Goal: Find specific page/section: Find specific page/section

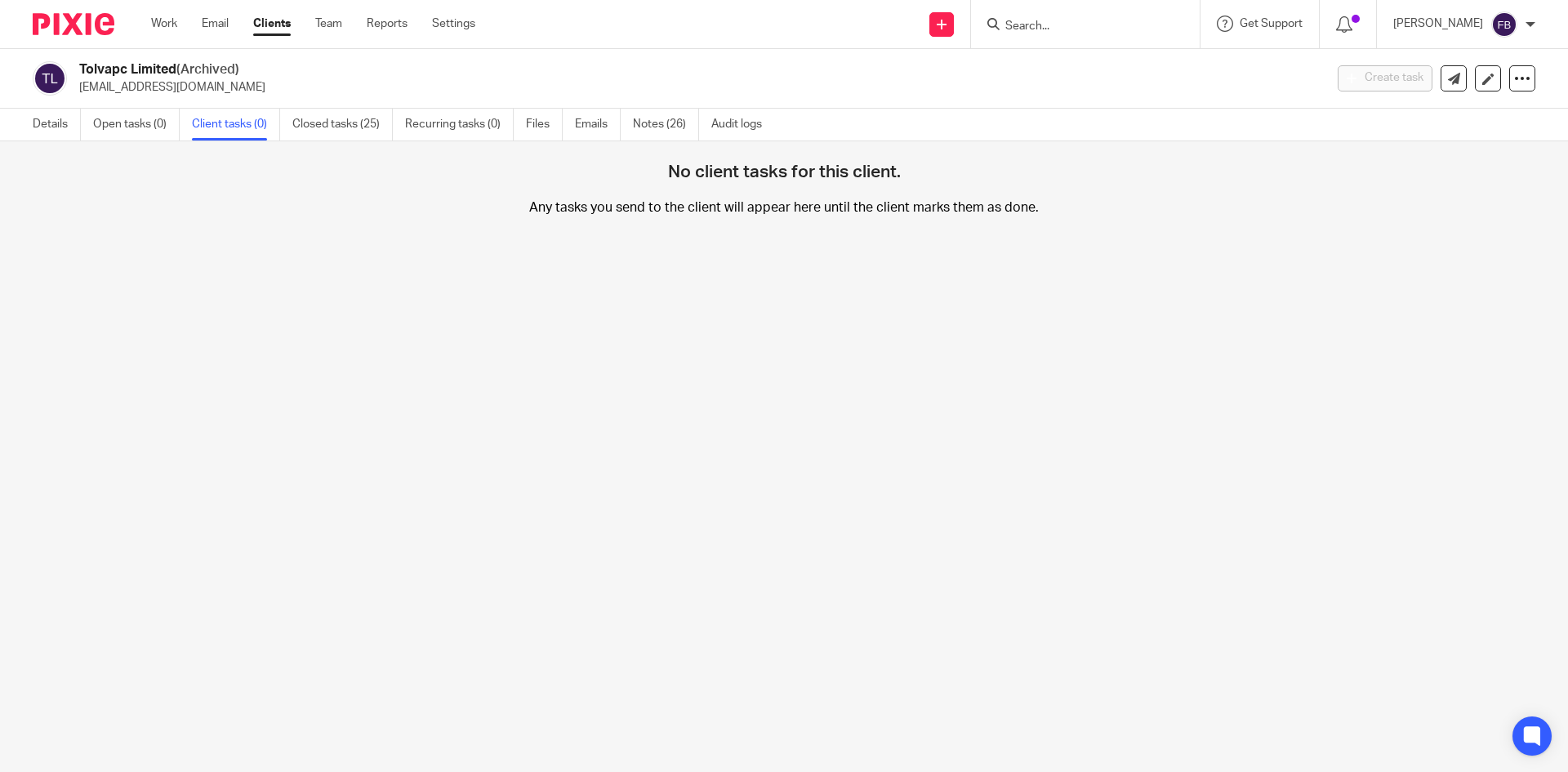
click at [1120, 26] on input "Search" at bounding box center [1077, 26] width 147 height 15
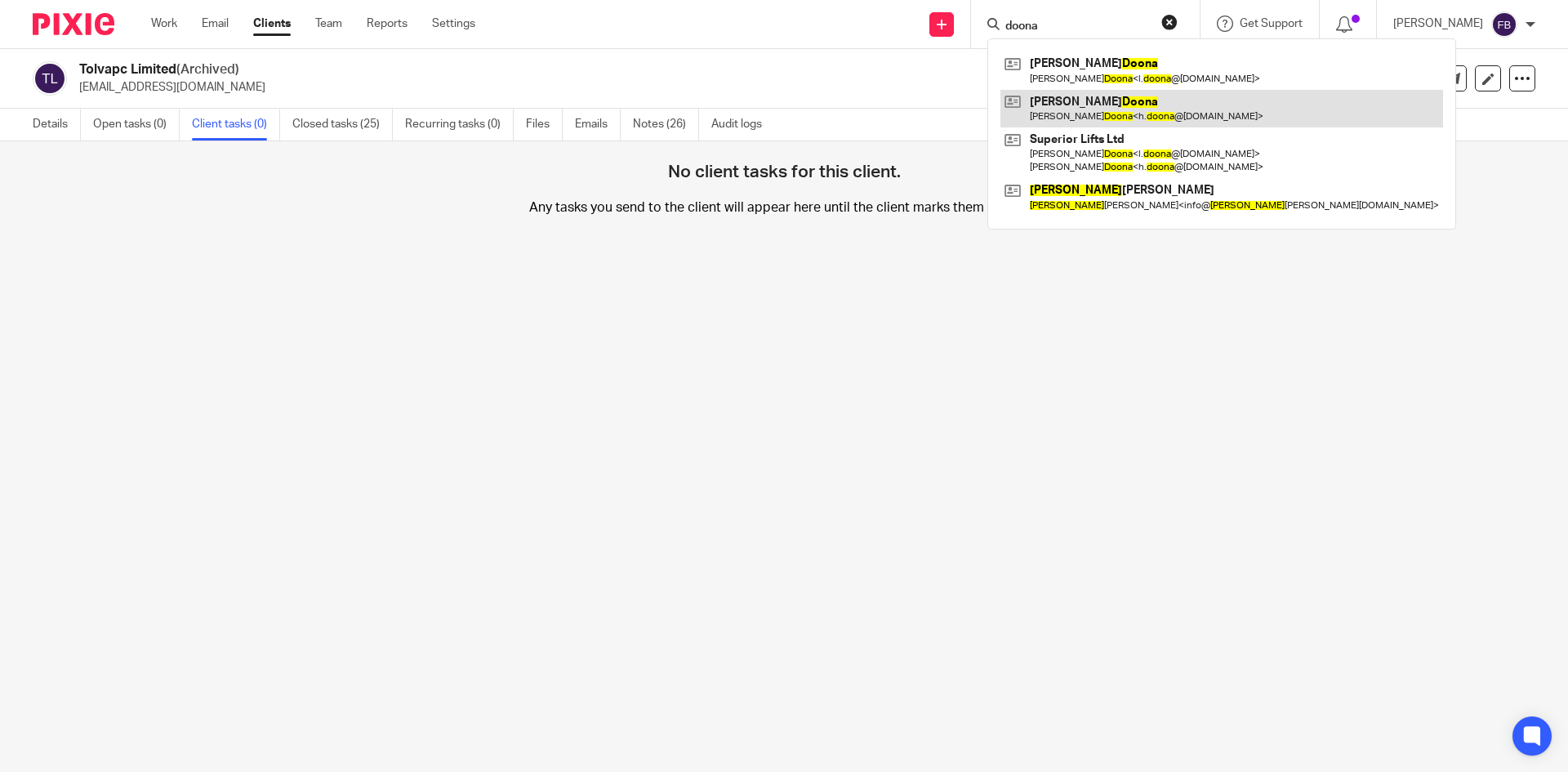
type input "doona"
click at [1119, 107] on link at bounding box center [1222, 109] width 443 height 37
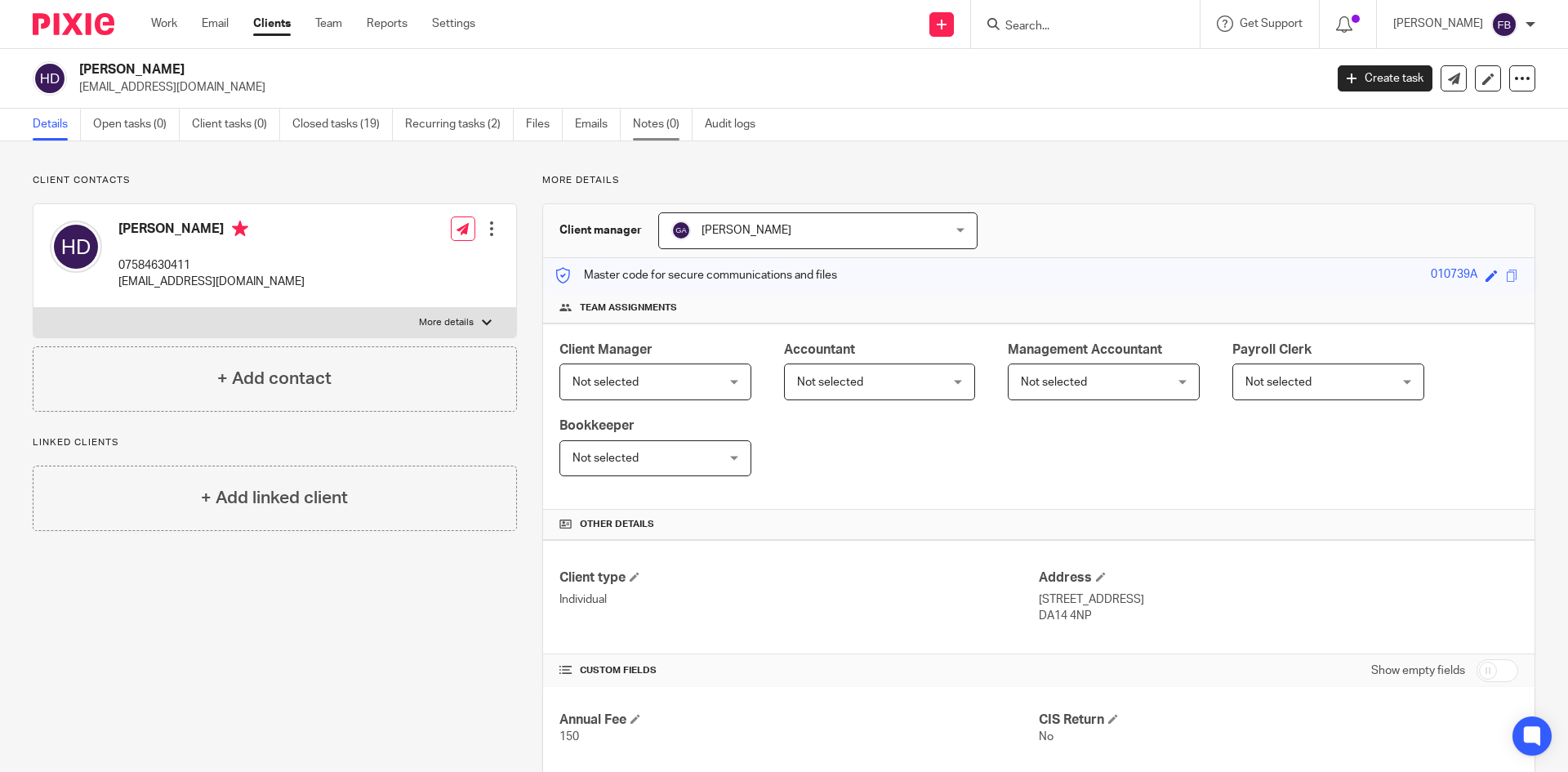
click at [651, 125] on link "Notes (0)" at bounding box center [662, 124] width 60 height 32
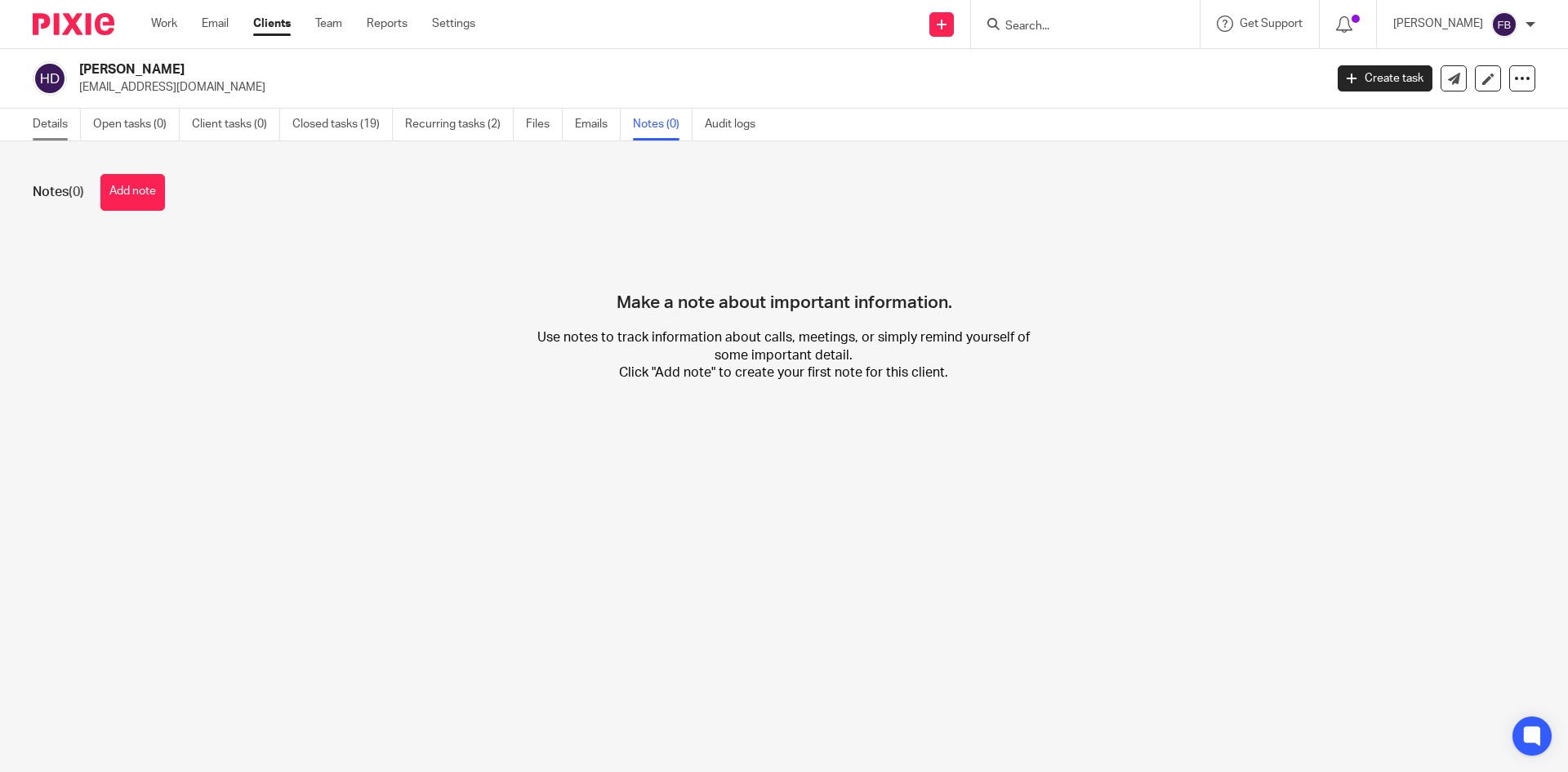
click at [45, 125] on link "Details" at bounding box center [56, 124] width 48 height 32
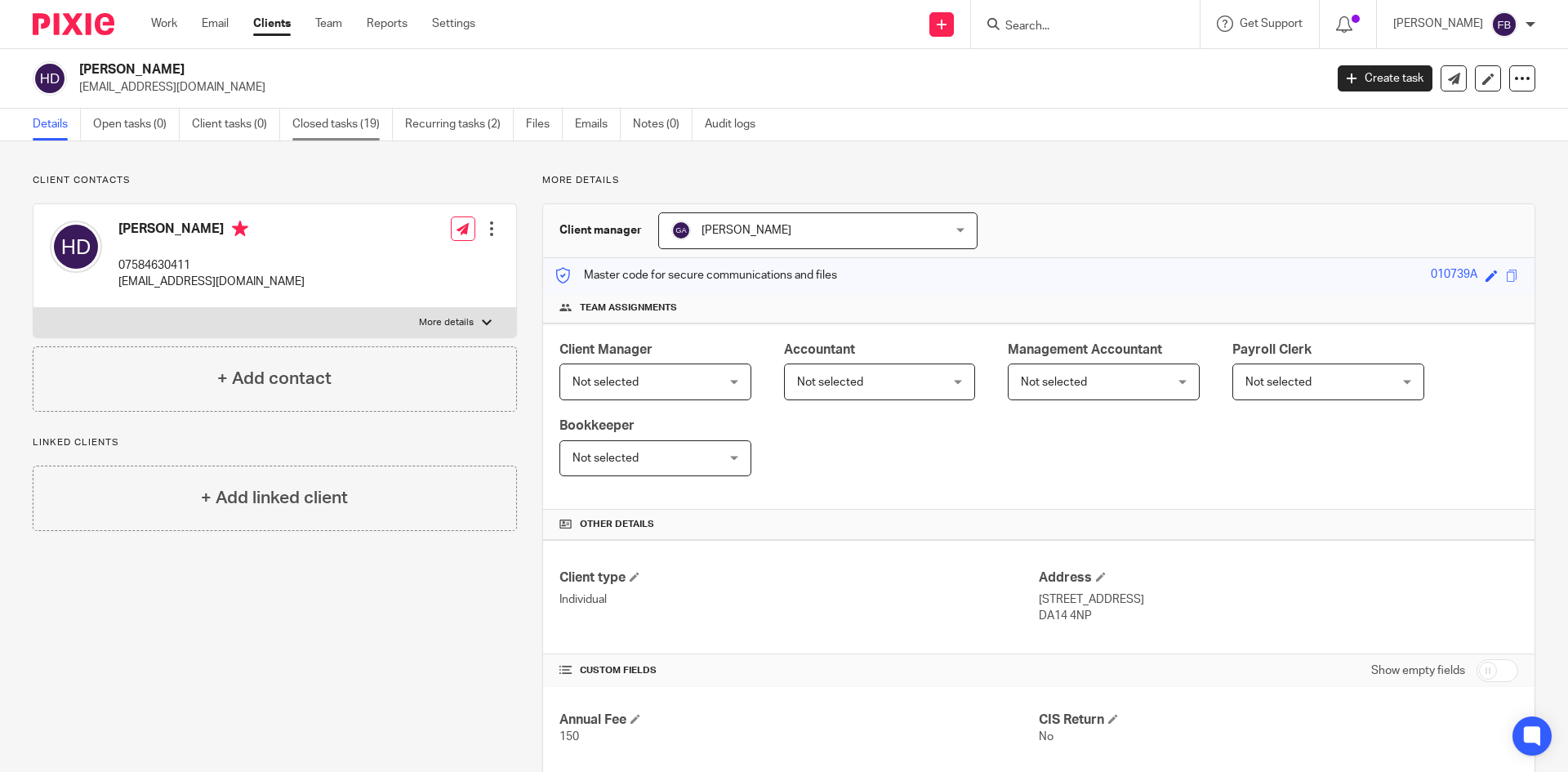
click at [337, 129] on link "Closed tasks (19)" at bounding box center [342, 124] width 101 height 32
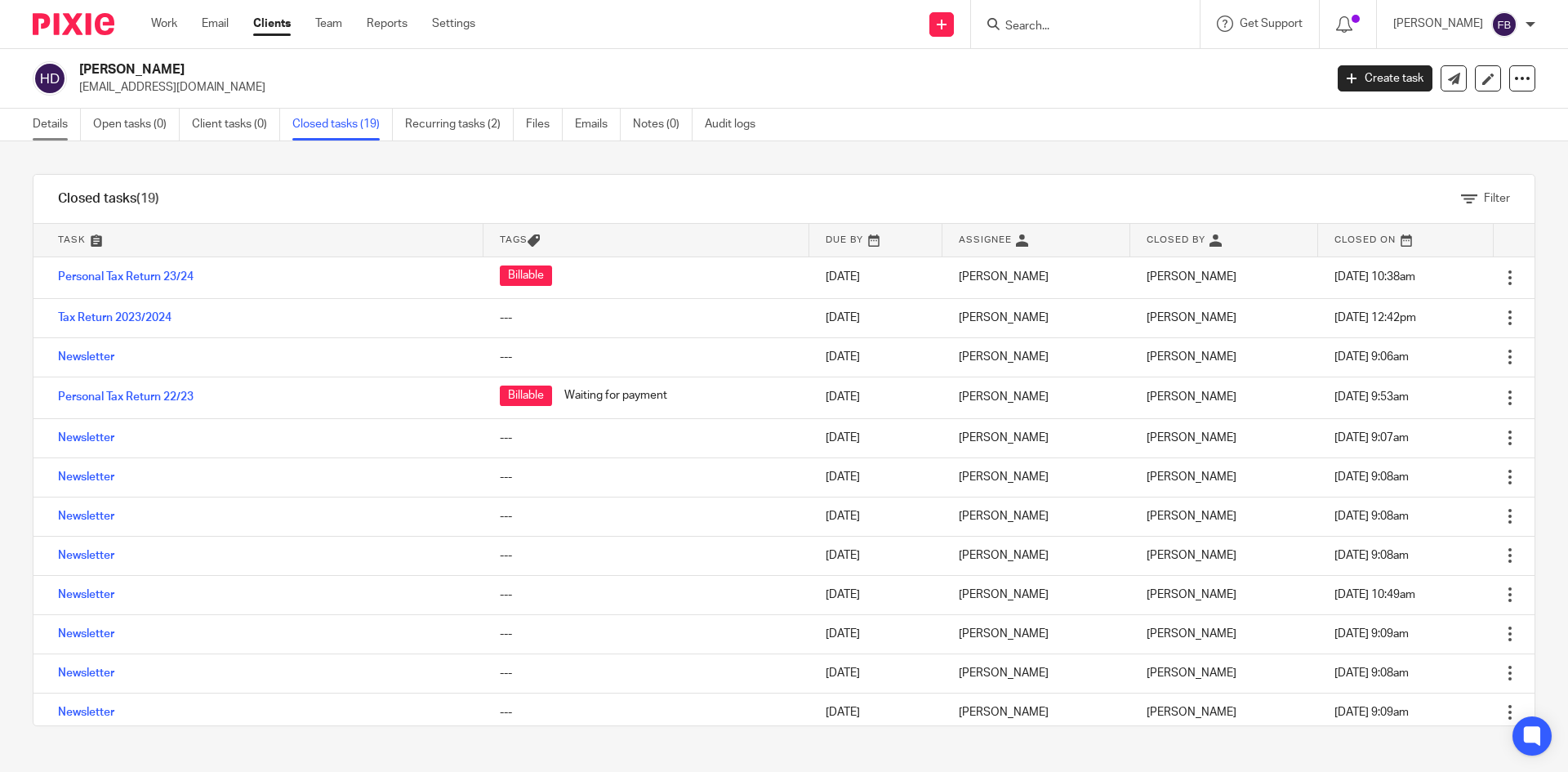
click at [48, 121] on link "Details" at bounding box center [56, 124] width 48 height 32
